Goal: Information Seeking & Learning: Find specific fact

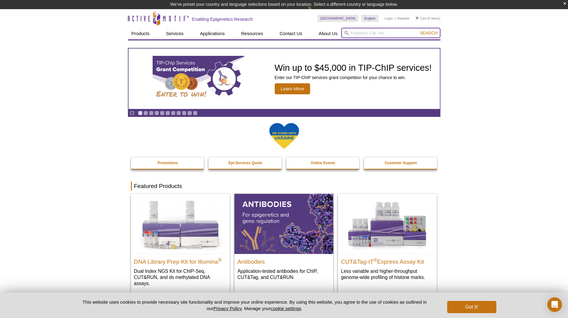
click at [377, 31] on input "search" at bounding box center [390, 33] width 99 height 10
paste input "61233"
type input "61233"
click at [435, 35] on span "Search" at bounding box center [429, 33] width 18 height 5
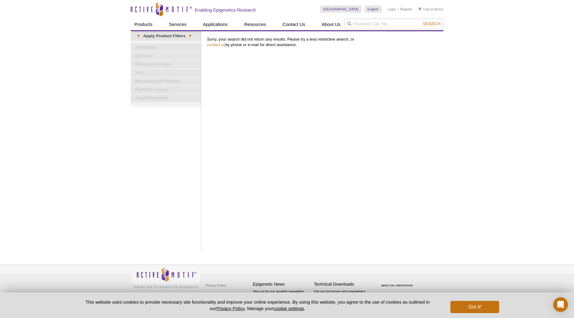
click at [490, 147] on div "Active Motif Logo Enabling Epigenetics Research 0 Search Skip to content Active…" at bounding box center [287, 159] width 574 height 318
